Goal: Transaction & Acquisition: Subscribe to service/newsletter

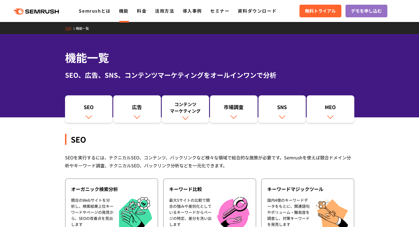
drag, startPoint x: 144, startPoint y: 12, endPoint x: 142, endPoint y: 74, distance: 62.2
click at [144, 12] on link "料金" at bounding box center [142, 10] width 10 height 7
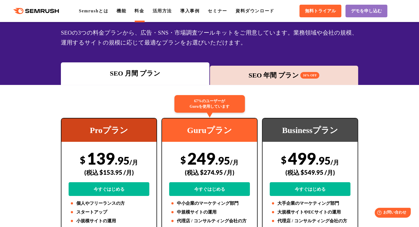
scroll to position [28, 0]
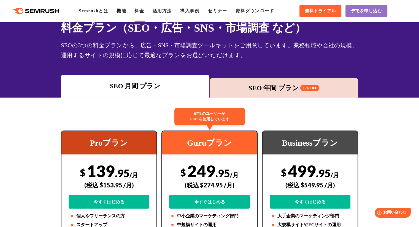
click at [242, 84] on div "SEO 年間 プラン 16% OFF" at bounding box center [284, 88] width 143 height 10
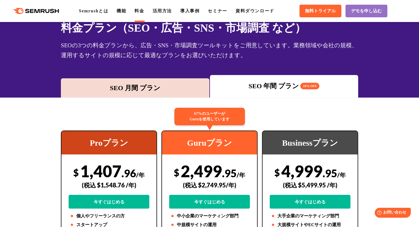
click at [177, 85] on div "SEO 月間 プラン" at bounding box center [135, 88] width 143 height 10
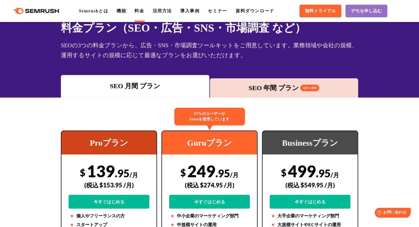
click at [257, 85] on div "SEO 年間 プラン 16% OFF" at bounding box center [284, 88] width 143 height 10
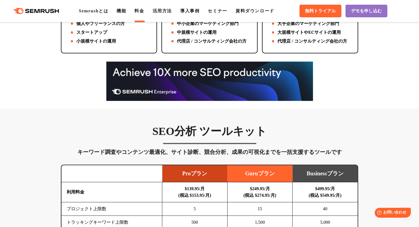
scroll to position [83, 0]
